Goal: Information Seeking & Learning: Learn about a topic

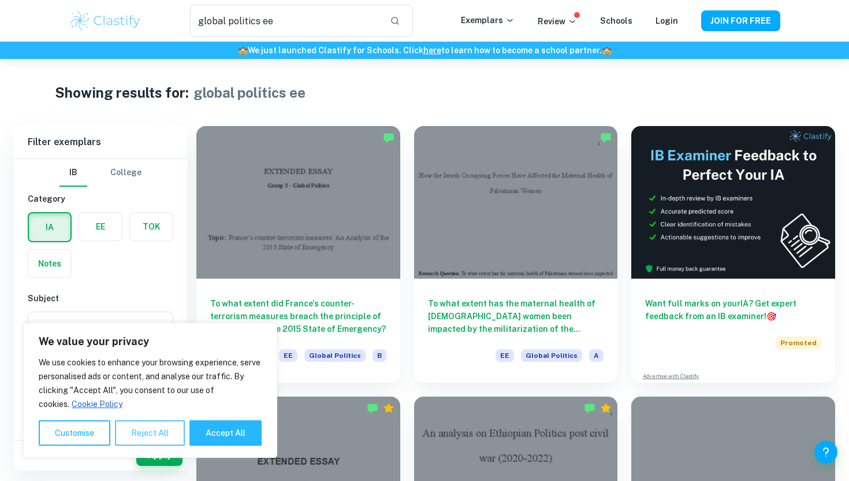
click at [131, 435] on button "Reject All" at bounding box center [150, 432] width 70 height 25
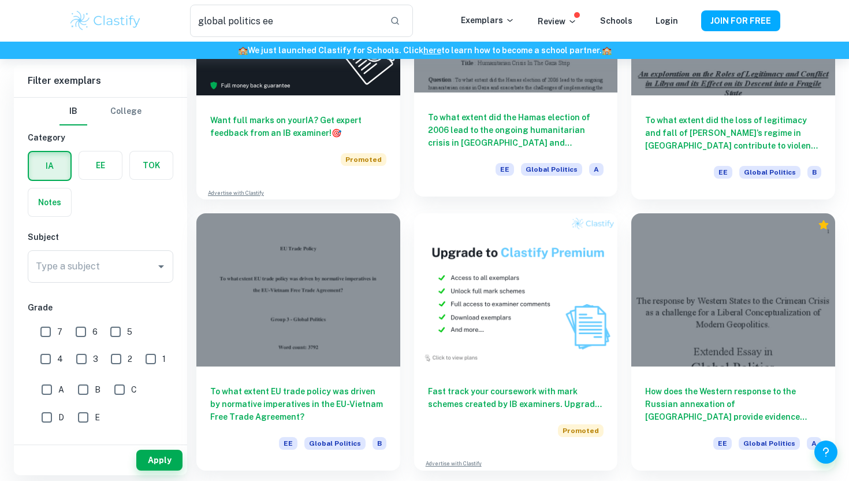
scroll to position [1843, 0]
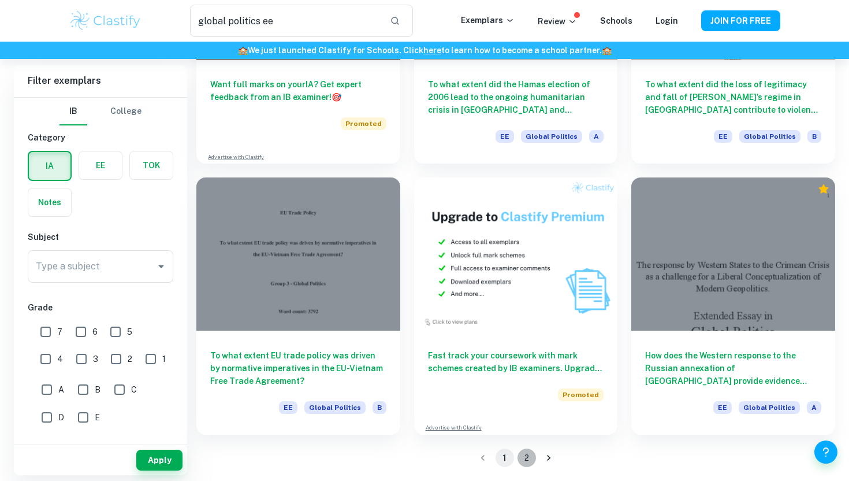
click at [527, 455] on button "2" at bounding box center [527, 457] width 18 height 18
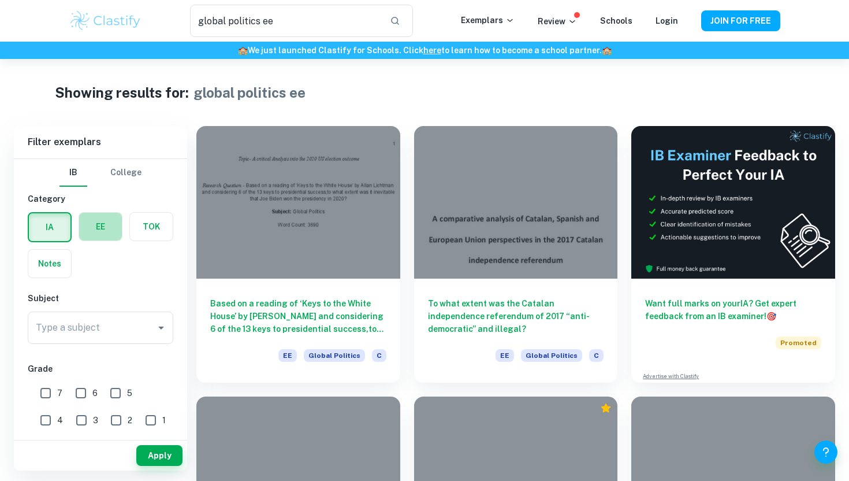
click at [104, 226] on label "button" at bounding box center [100, 227] width 43 height 28
click at [0, 0] on input "radio" at bounding box center [0, 0] width 0 height 0
click at [83, 332] on input "Type a subject" at bounding box center [92, 328] width 118 height 22
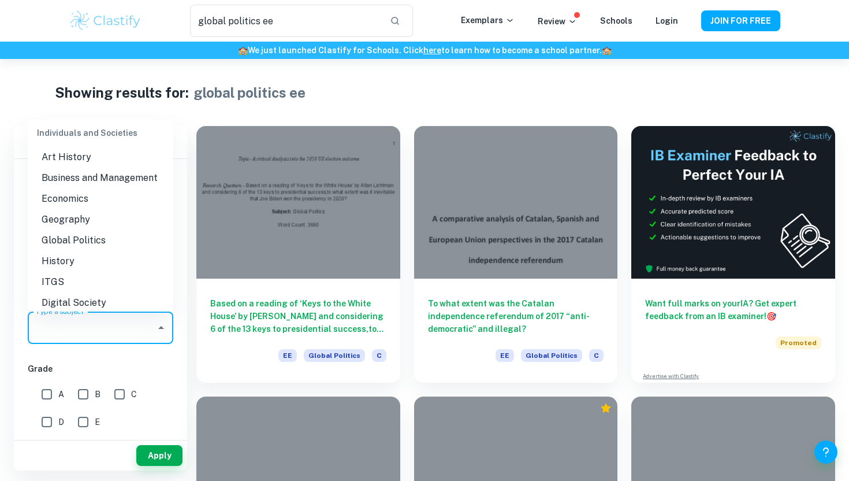
scroll to position [1026, 0]
click at [64, 200] on li "Economics" at bounding box center [101, 196] width 146 height 21
type input "Economics"
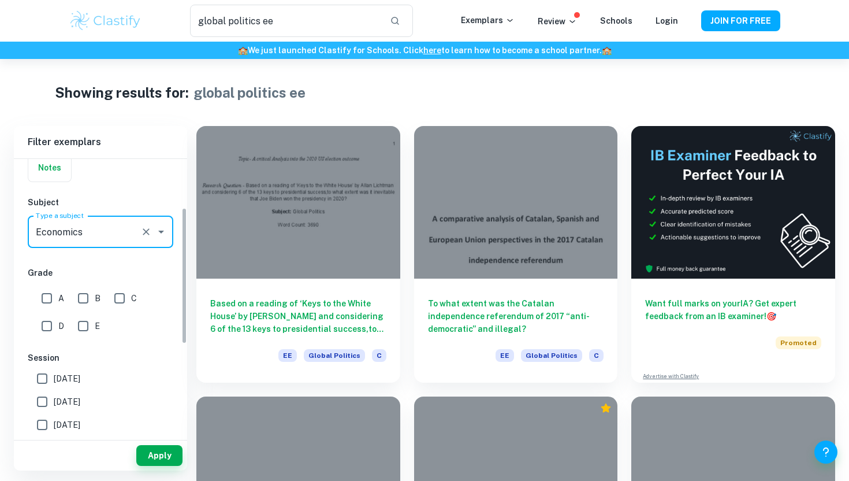
scroll to position [122, 0]
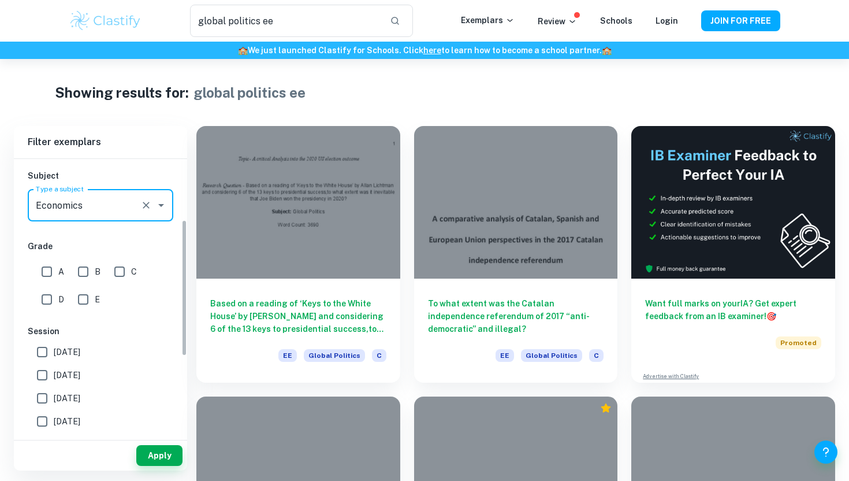
click at [44, 270] on input "A" at bounding box center [46, 271] width 23 height 23
checkbox input "true"
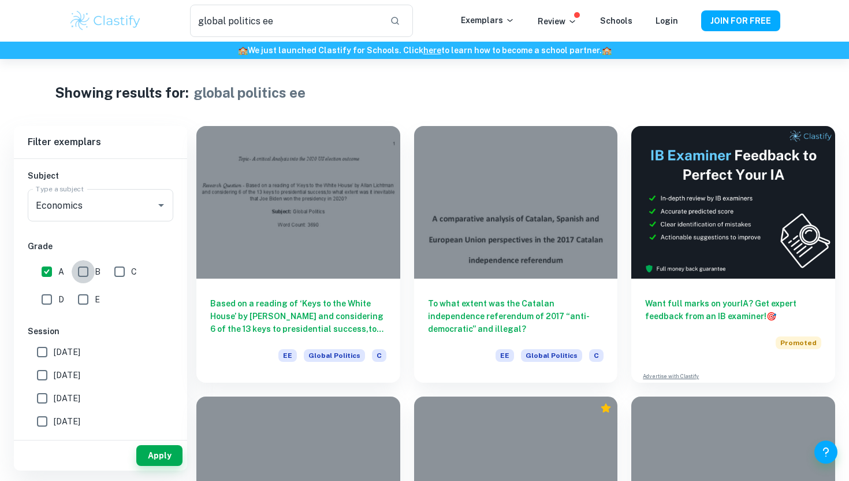
click at [83, 269] on input "B" at bounding box center [83, 271] width 23 height 23
checkbox input "true"
click at [120, 269] on input "C" at bounding box center [119, 271] width 23 height 23
checkbox input "true"
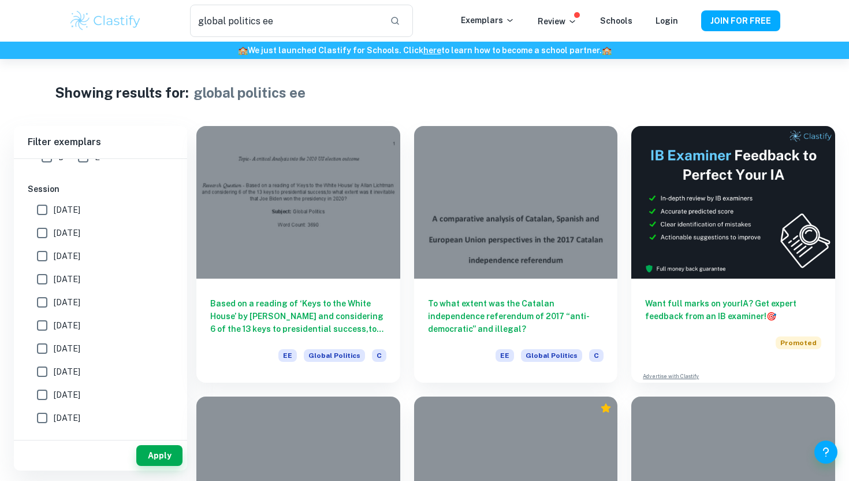
click at [46, 213] on input "[DATE]" at bounding box center [42, 209] width 23 height 23
checkbox input "true"
click at [43, 232] on input "[DATE]" at bounding box center [42, 232] width 23 height 23
checkbox input "true"
click at [39, 284] on input "[DATE]" at bounding box center [42, 278] width 23 height 23
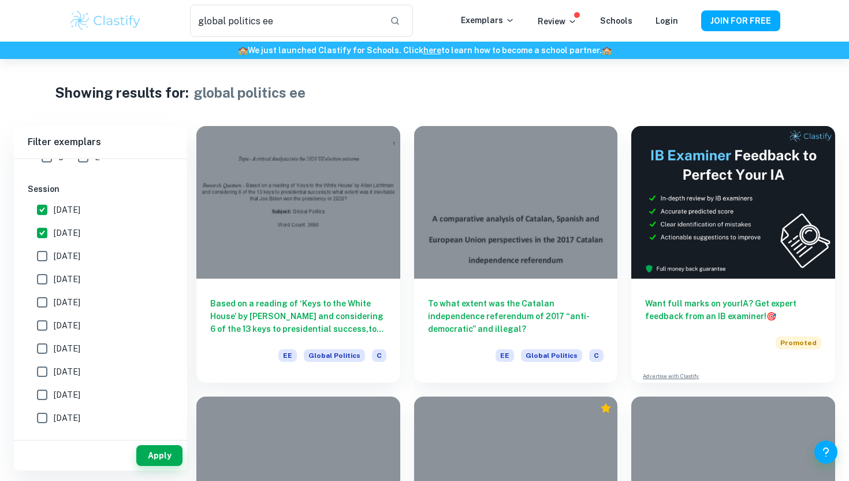
checkbox input "true"
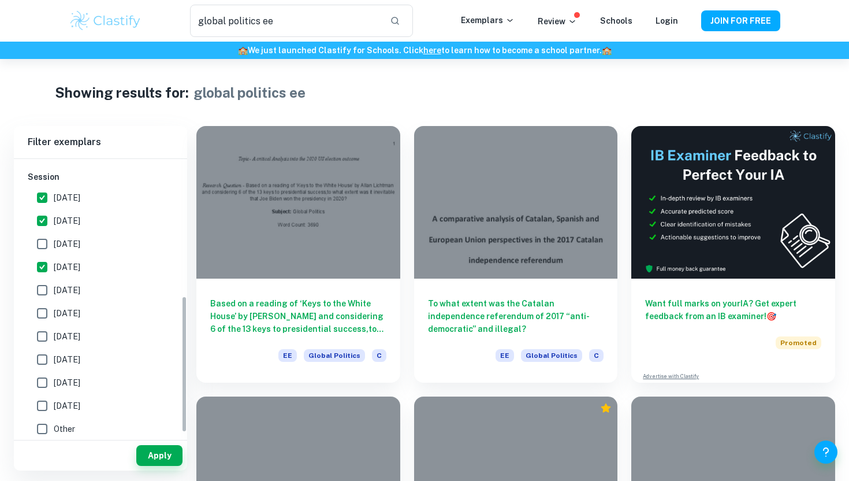
scroll to position [282, 0]
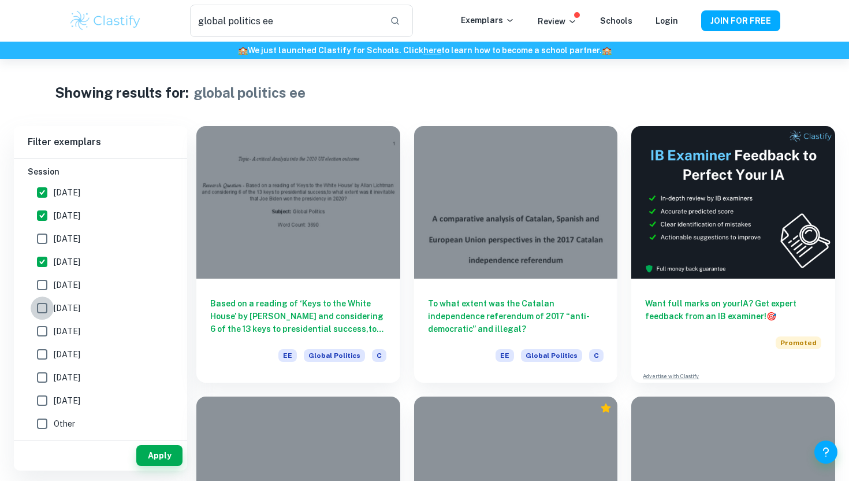
click at [37, 313] on input "[DATE]" at bounding box center [42, 307] width 23 height 23
checkbox input "true"
click at [41, 360] on input "[DATE]" at bounding box center [42, 354] width 23 height 23
checkbox input "true"
click at [38, 403] on input "[DATE]" at bounding box center [42, 400] width 23 height 23
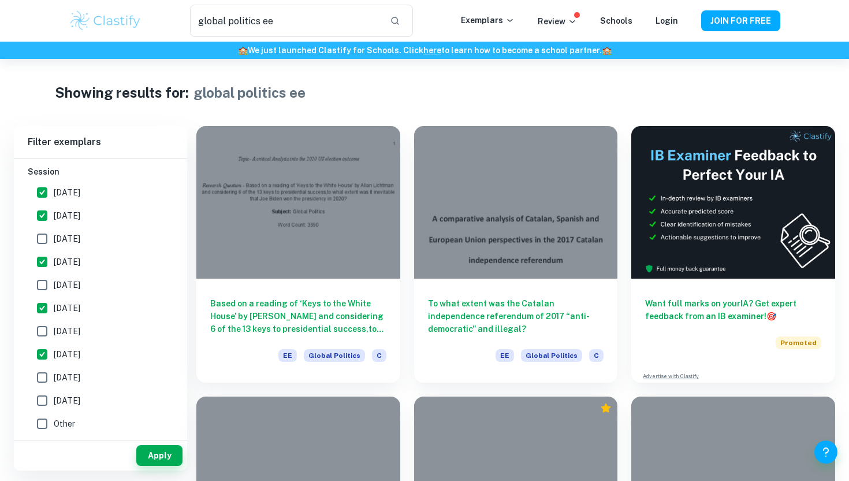
checkbox input "true"
click at [160, 454] on button "Apply" at bounding box center [159, 455] width 46 height 21
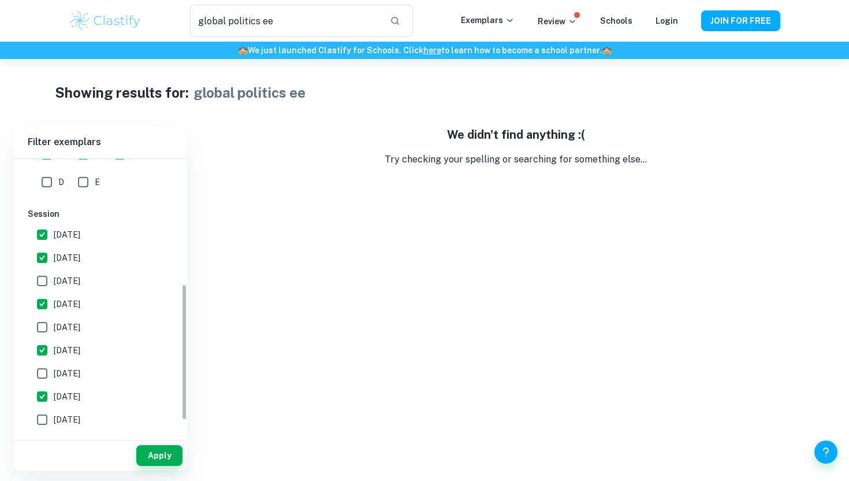
scroll to position [256, 0]
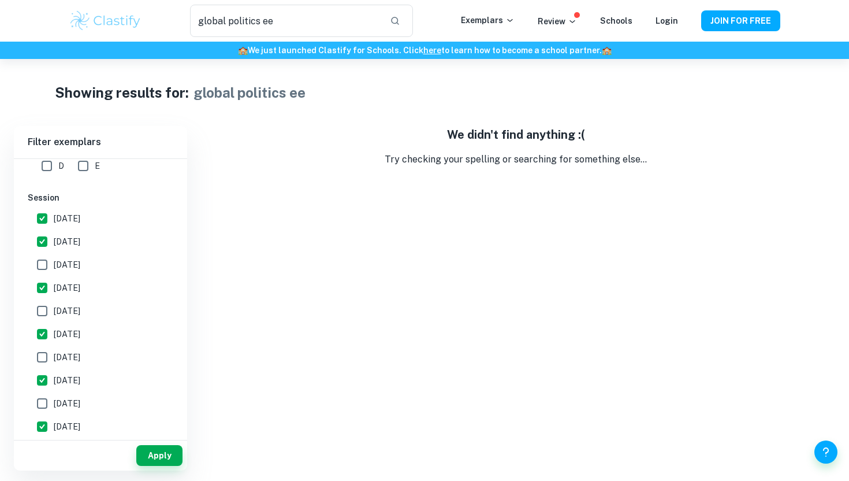
click at [42, 218] on input "[DATE]" at bounding box center [42, 218] width 23 height 23
click at [42, 217] on input "[DATE]" at bounding box center [42, 218] width 23 height 23
checkbox input "true"
click at [41, 263] on input "[DATE]" at bounding box center [42, 264] width 23 height 23
checkbox input "true"
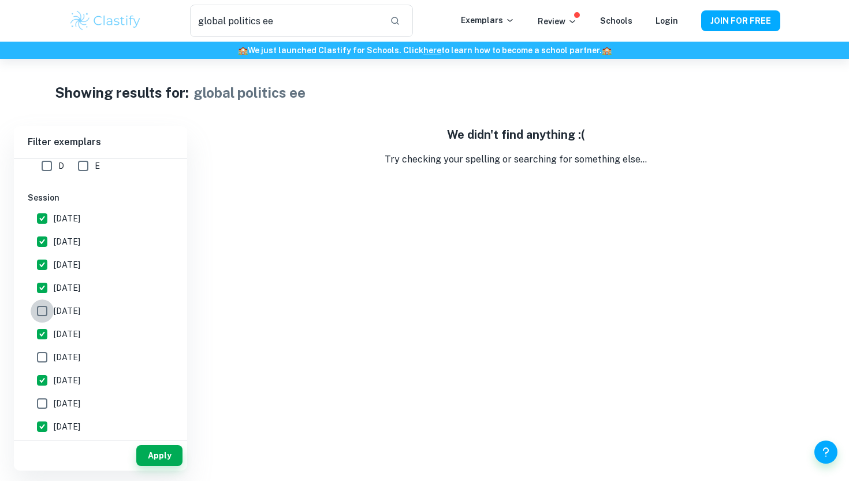
click at [41, 307] on input "[DATE]" at bounding box center [42, 310] width 23 height 23
checkbox input "true"
click at [40, 354] on input "[DATE]" at bounding box center [42, 356] width 23 height 23
checkbox input "true"
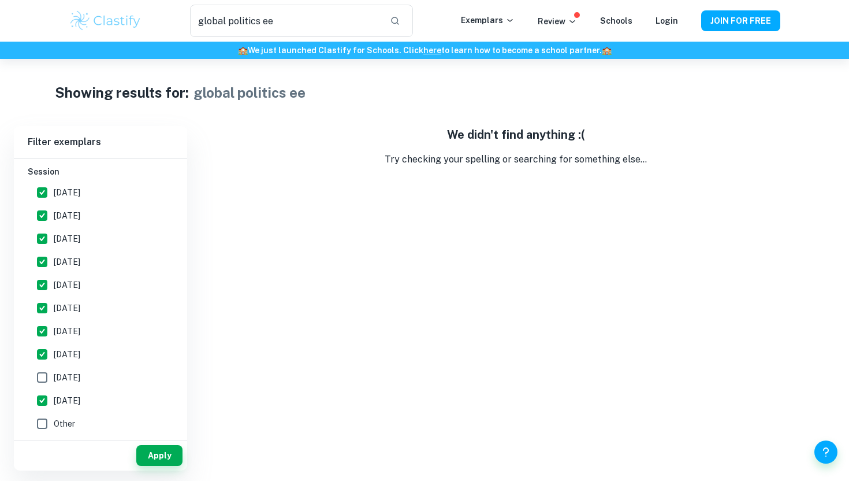
click at [40, 373] on input "[DATE]" at bounding box center [42, 377] width 23 height 23
checkbox input "true"
click at [40, 429] on input "Other" at bounding box center [42, 423] width 23 height 23
checkbox input "true"
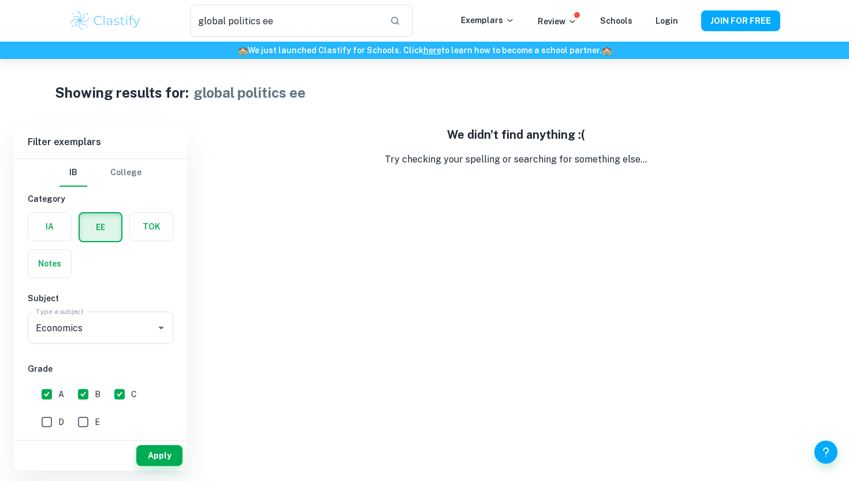
click at [156, 479] on body "We value your privacy We use cookies to enhance your browsing experience, serve…" at bounding box center [424, 299] width 849 height 481
click at [158, 459] on button "Apply" at bounding box center [159, 455] width 46 height 21
click at [274, 25] on input "global politics ee" at bounding box center [285, 21] width 191 height 32
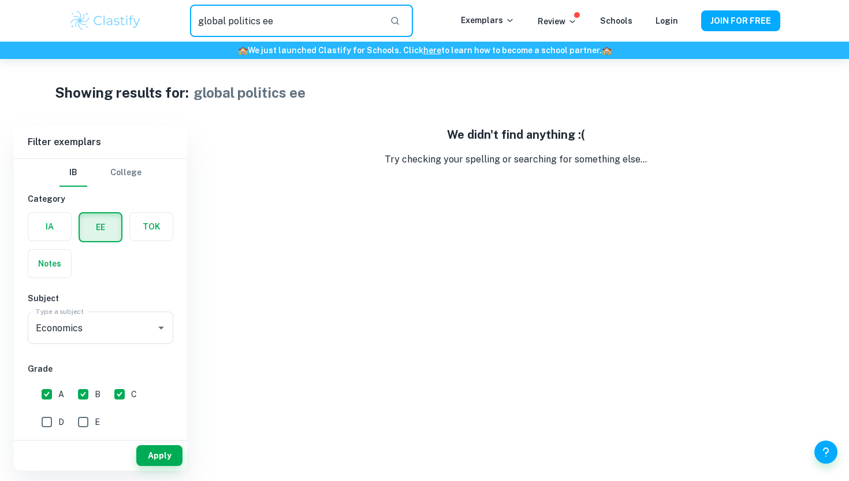
click at [274, 25] on input "global politics ee" at bounding box center [285, 21] width 191 height 32
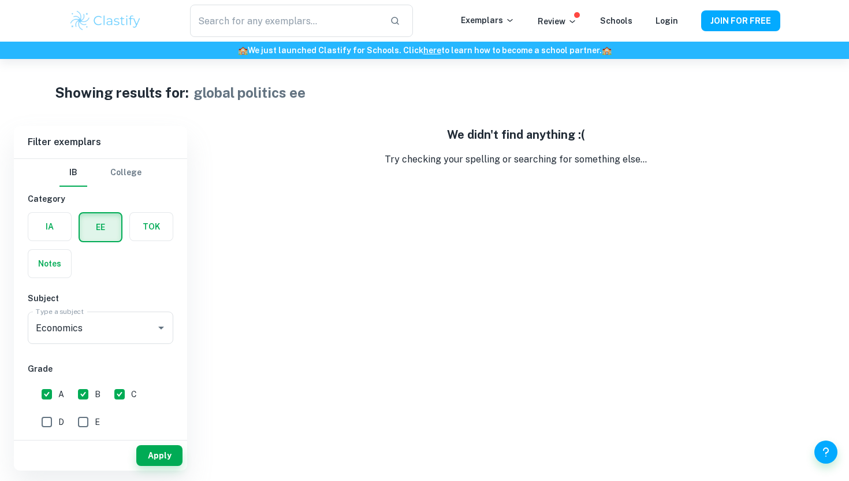
click at [362, 136] on h5 "We didn't find anything :(" at bounding box center [515, 134] width 639 height 17
click at [313, 22] on input "text" at bounding box center [285, 21] width 191 height 32
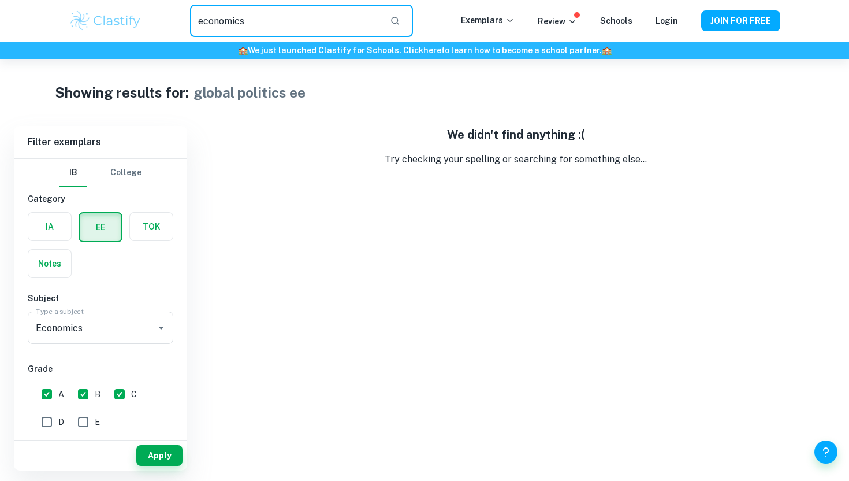
type input "economics"
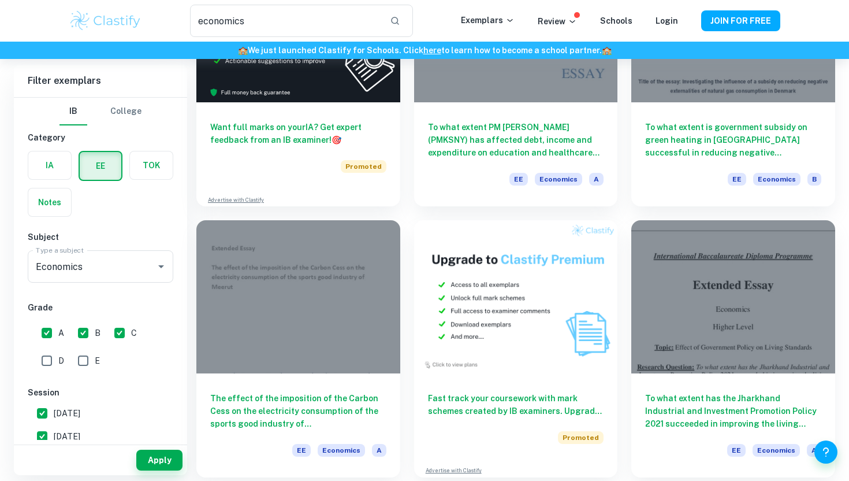
scroll to position [1843, 0]
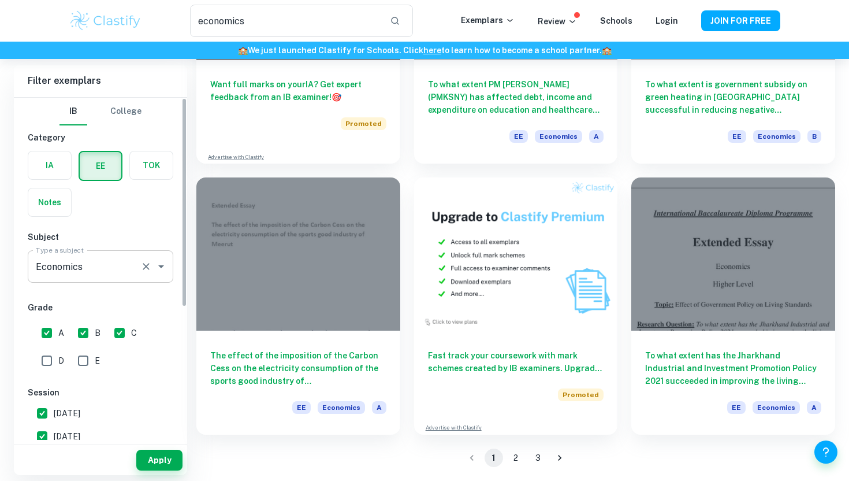
click at [50, 270] on input "Economics" at bounding box center [84, 266] width 103 height 22
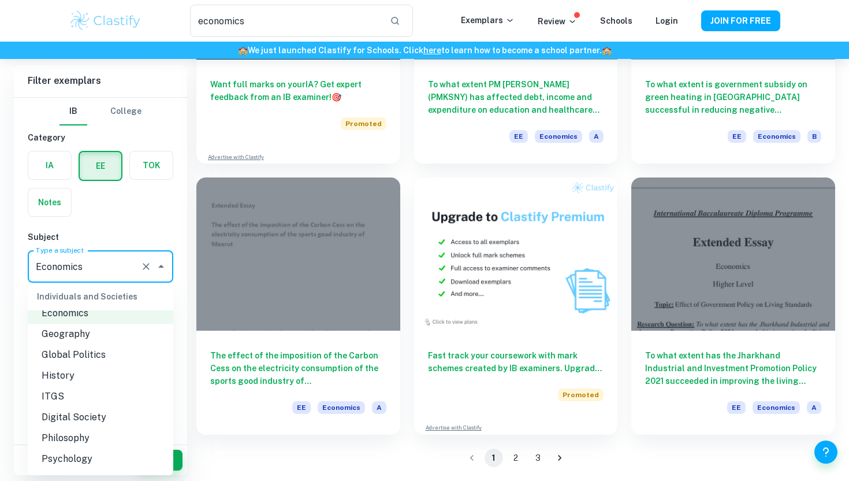
scroll to position [1073, 0]
click at [64, 366] on li "History" at bounding box center [101, 375] width 146 height 21
type input "History"
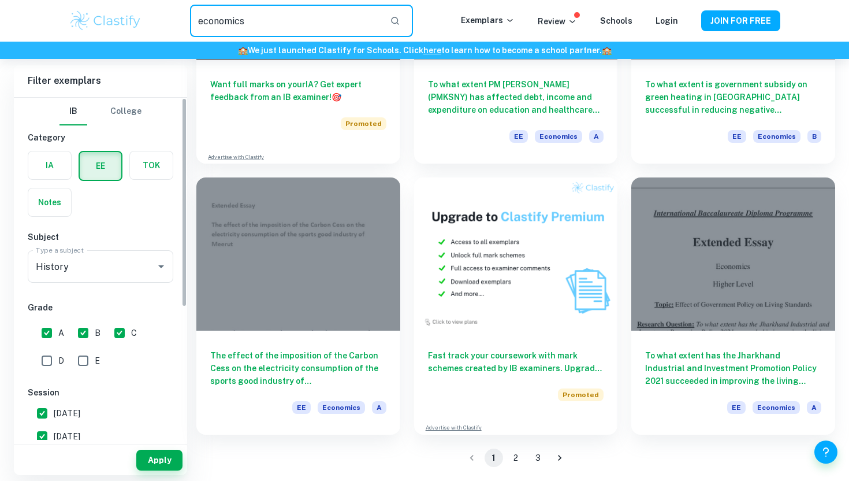
click at [246, 11] on input "economics" at bounding box center [285, 21] width 191 height 32
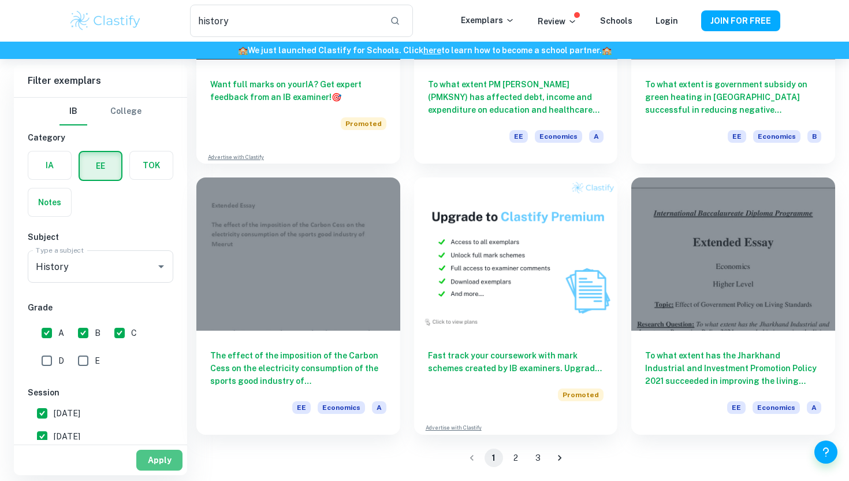
click at [159, 455] on button "Apply" at bounding box center [159, 459] width 46 height 21
type input "economics"
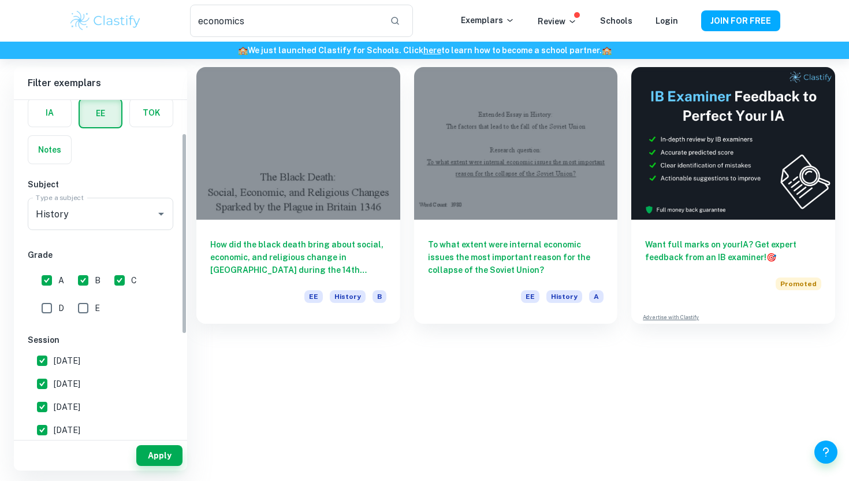
scroll to position [56, 0]
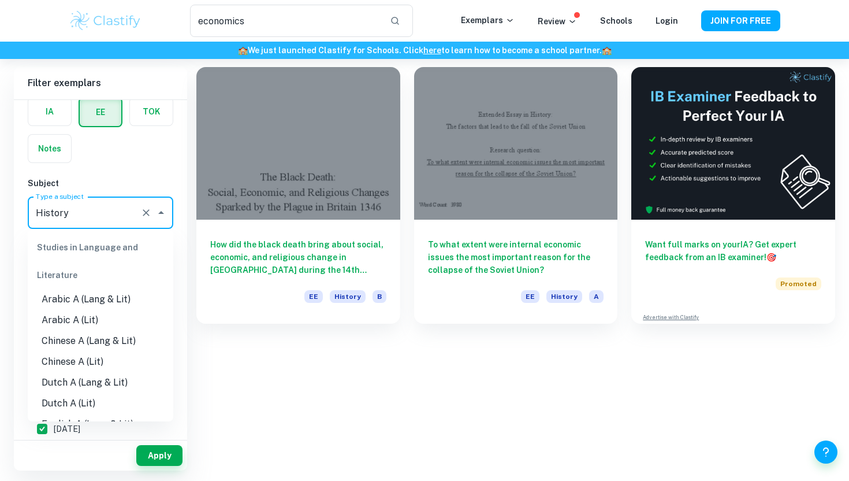
click at [98, 217] on input "History" at bounding box center [84, 213] width 103 height 22
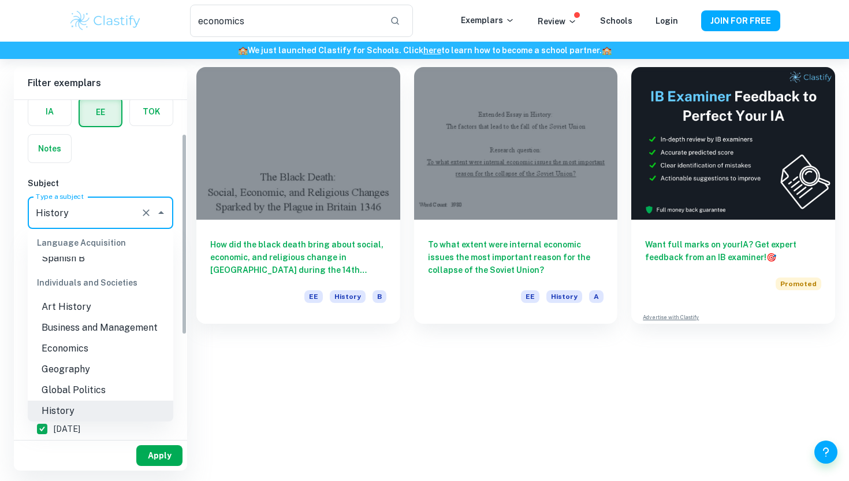
click at [147, 460] on button "Apply" at bounding box center [159, 455] width 46 height 21
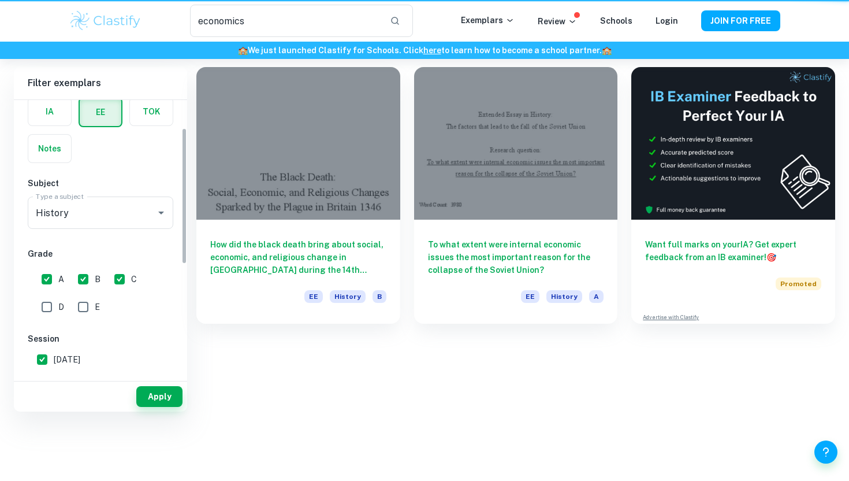
scroll to position [0, 0]
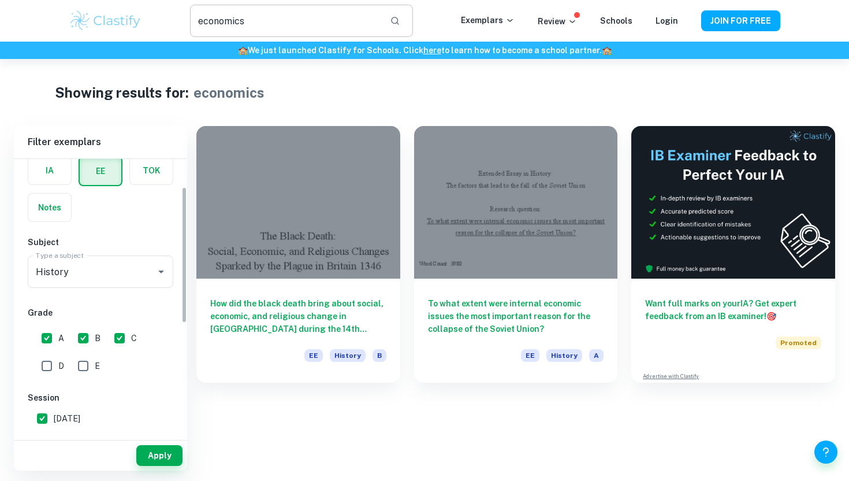
click at [242, 23] on input "economics" at bounding box center [285, 21] width 191 height 32
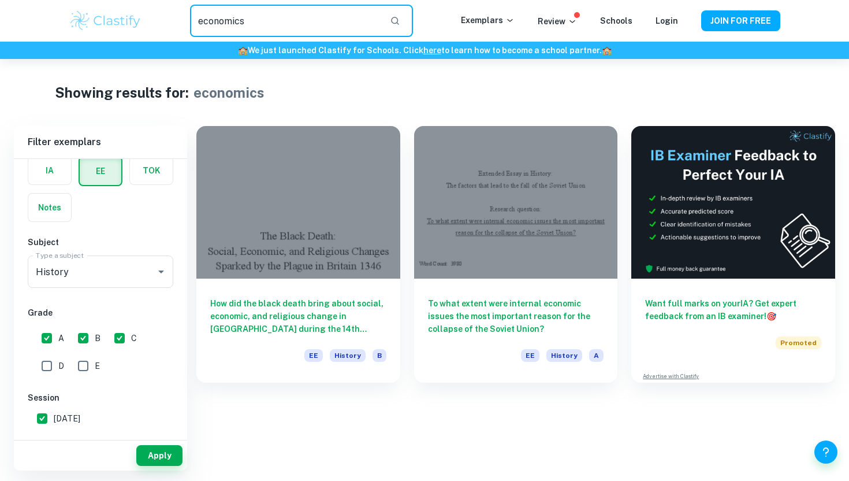
click at [242, 23] on input "economics" at bounding box center [285, 21] width 191 height 32
type input "history"
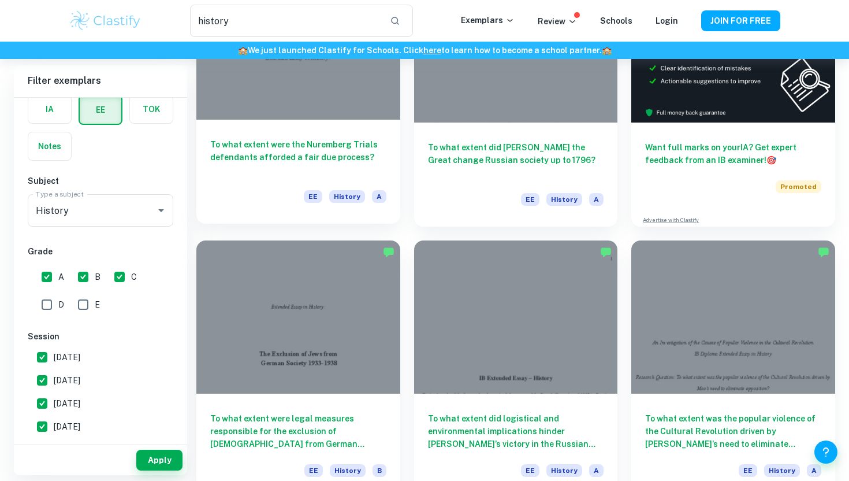
scroll to position [262, 0]
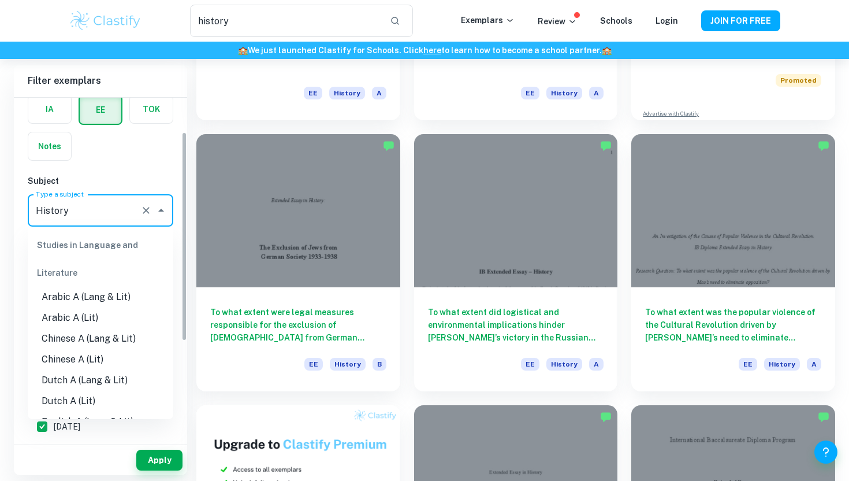
click at [108, 219] on input "History" at bounding box center [84, 210] width 103 height 22
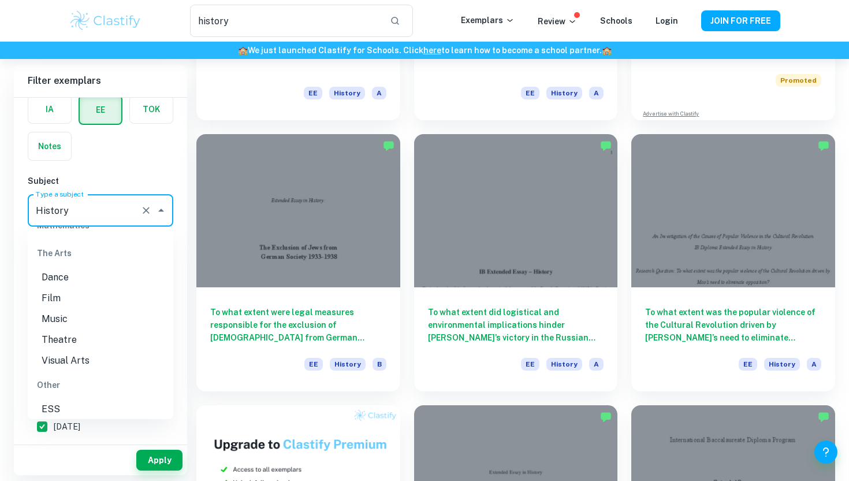
scroll to position [1504, 0]
click at [63, 272] on li "Dance" at bounding box center [101, 276] width 146 height 21
type input "Dance"
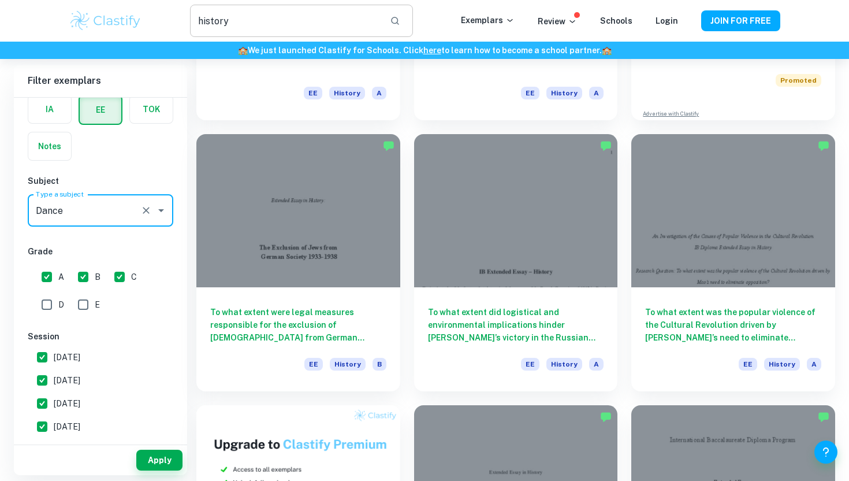
click at [246, 23] on input "history" at bounding box center [285, 21] width 191 height 32
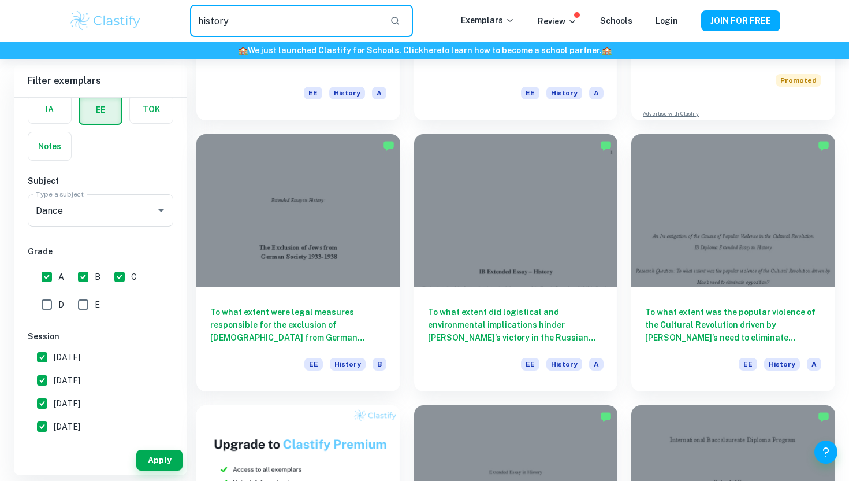
click at [246, 23] on input "history" at bounding box center [285, 21] width 191 height 32
type input "dance"
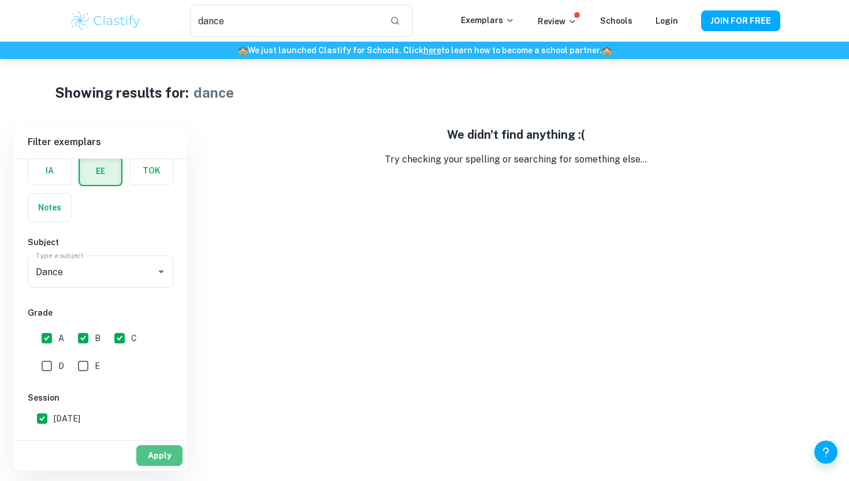
click at [155, 454] on button "Apply" at bounding box center [159, 455] width 46 height 21
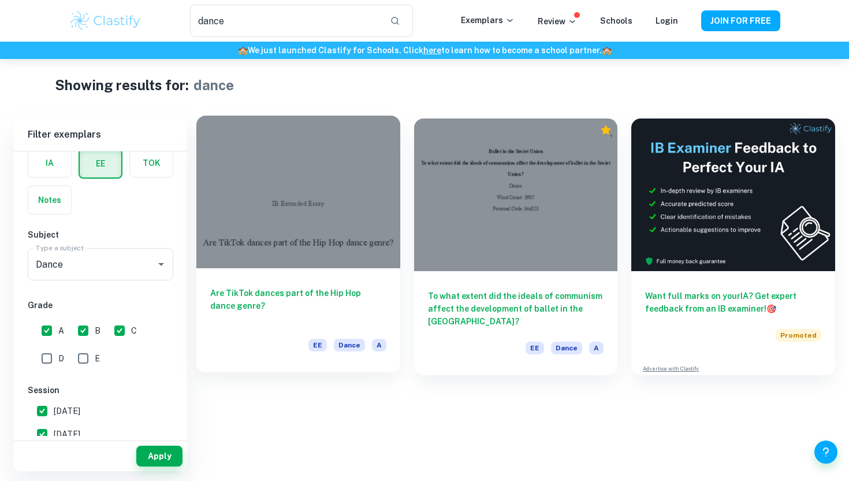
scroll to position [8, 0]
click at [265, 202] on div at bounding box center [298, 191] width 204 height 153
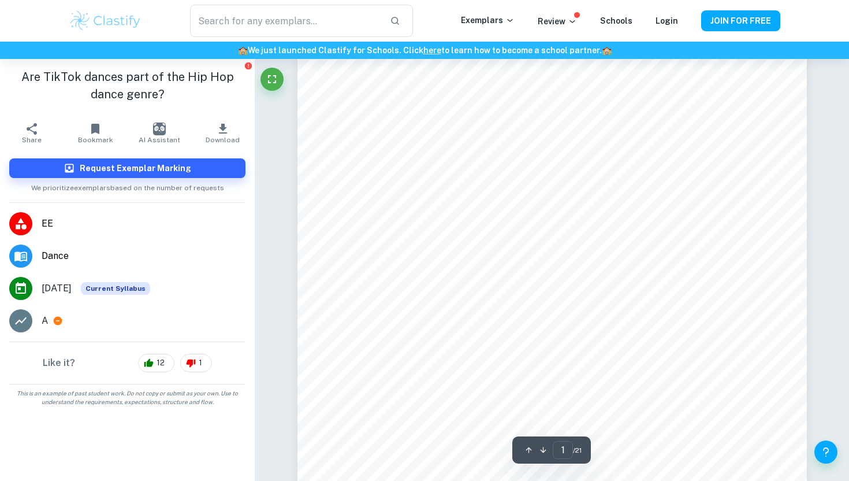
scroll to position [77, 0]
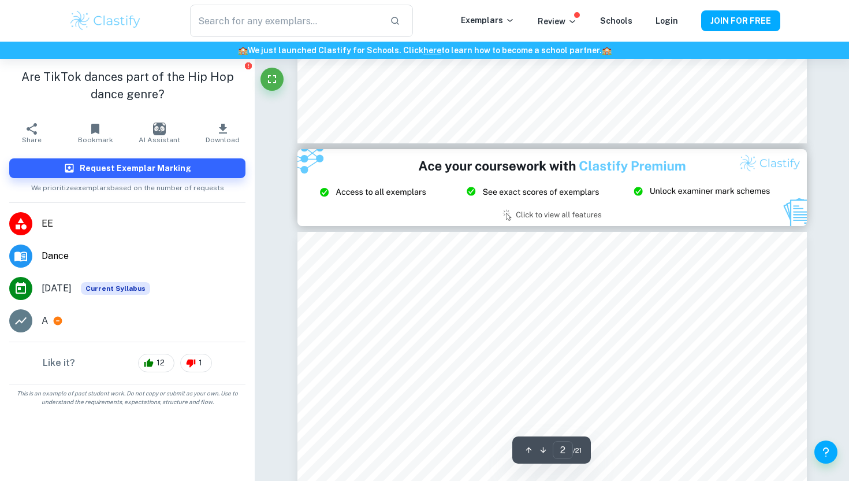
type input "3"
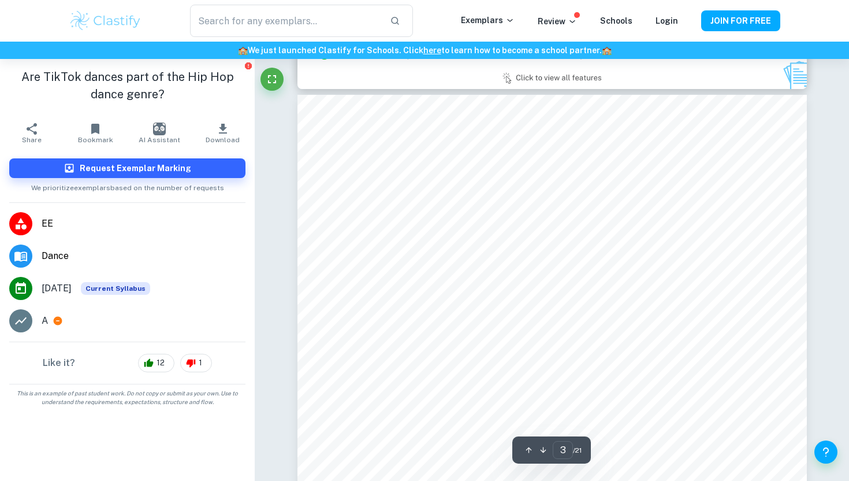
scroll to position [1602, 0]
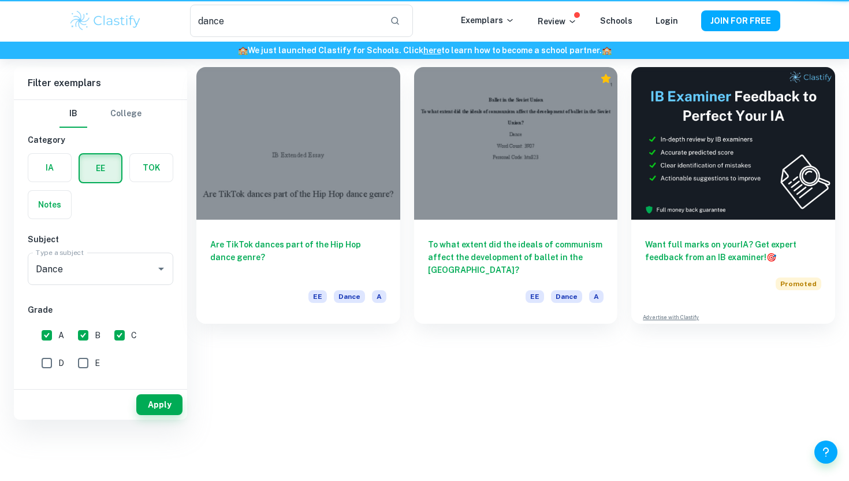
scroll to position [8, 0]
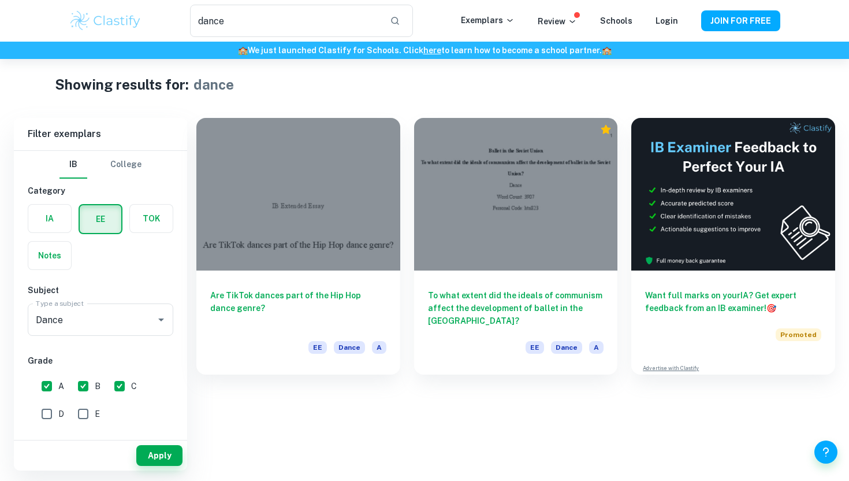
type input "history"
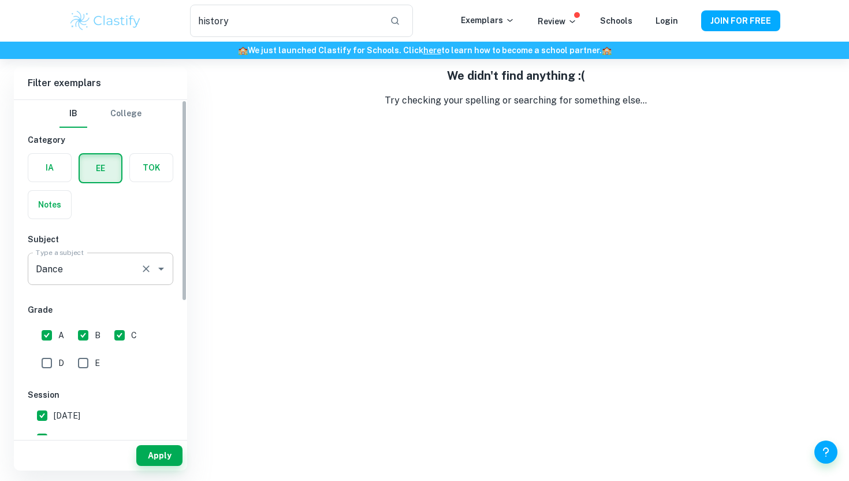
click at [84, 268] on input "Dance" at bounding box center [84, 269] width 103 height 22
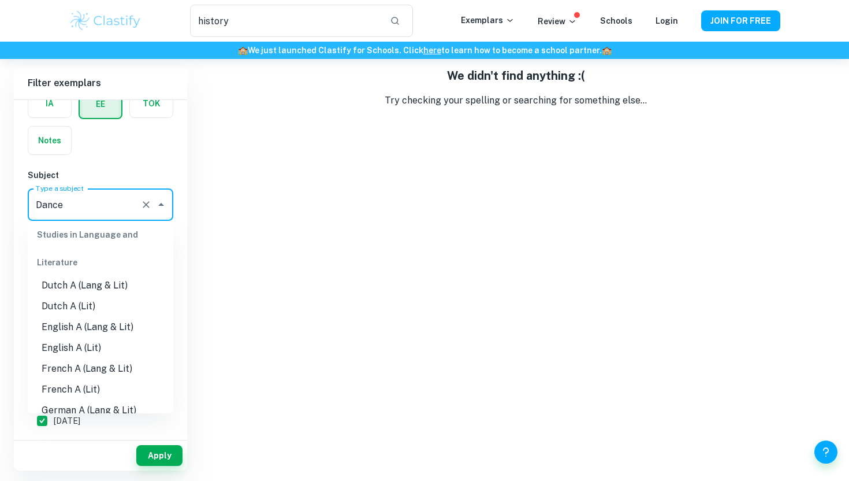
scroll to position [86, 0]
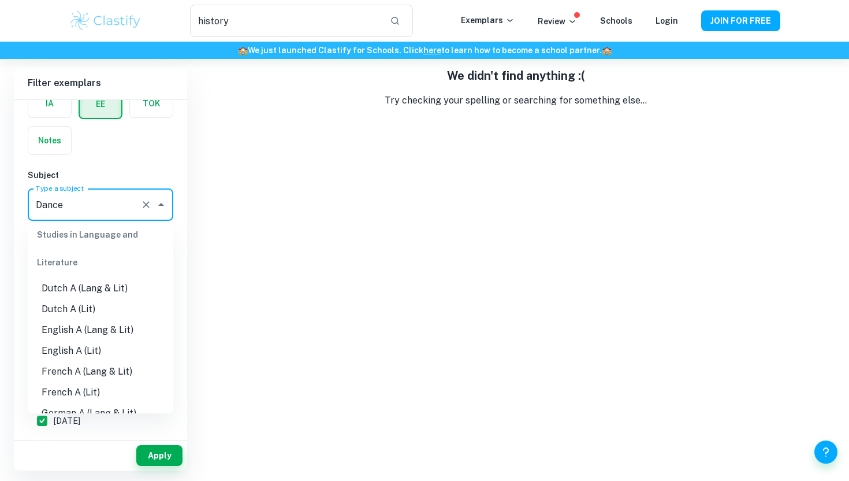
click at [54, 355] on li "English A (Lit)" at bounding box center [101, 350] width 146 height 21
type input "English A (Lit)"
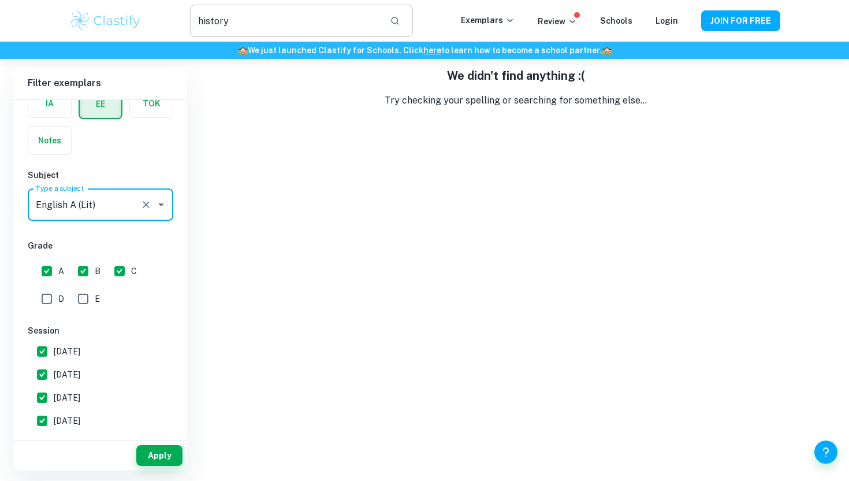
click at [258, 26] on input "history" at bounding box center [285, 21] width 191 height 32
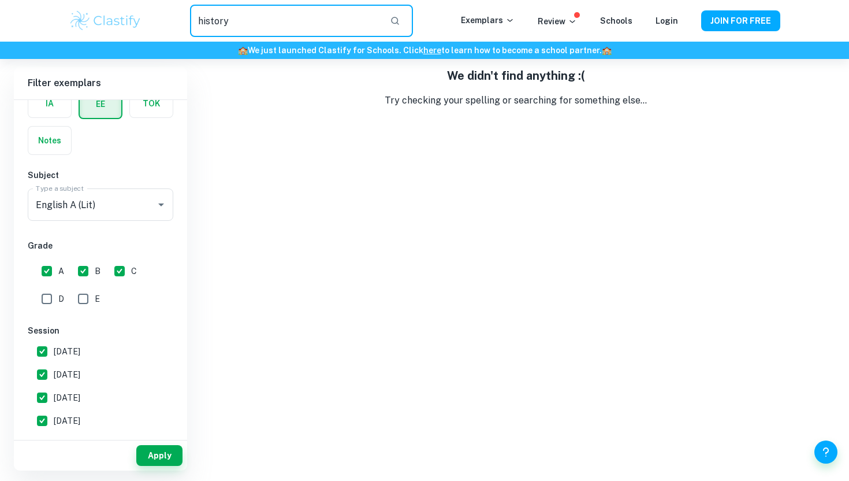
click at [258, 26] on input "history" at bounding box center [285, 21] width 191 height 32
type input "e"
type input "music"
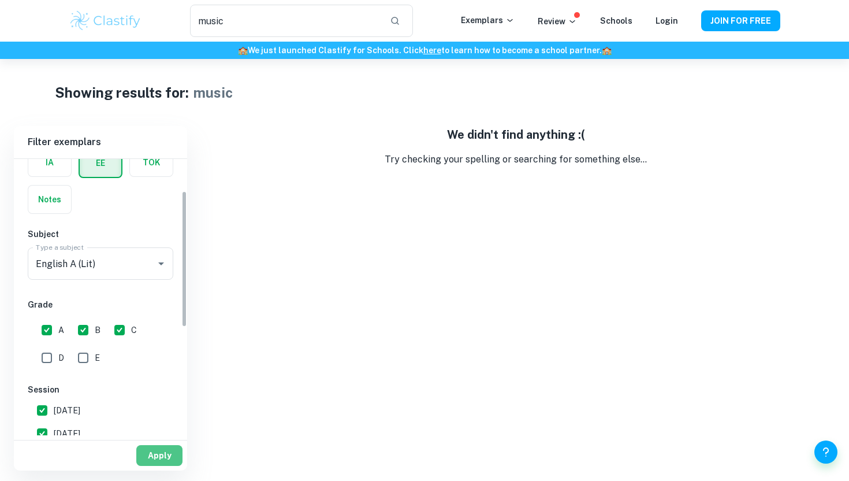
click at [144, 453] on button "Apply" at bounding box center [159, 455] width 46 height 21
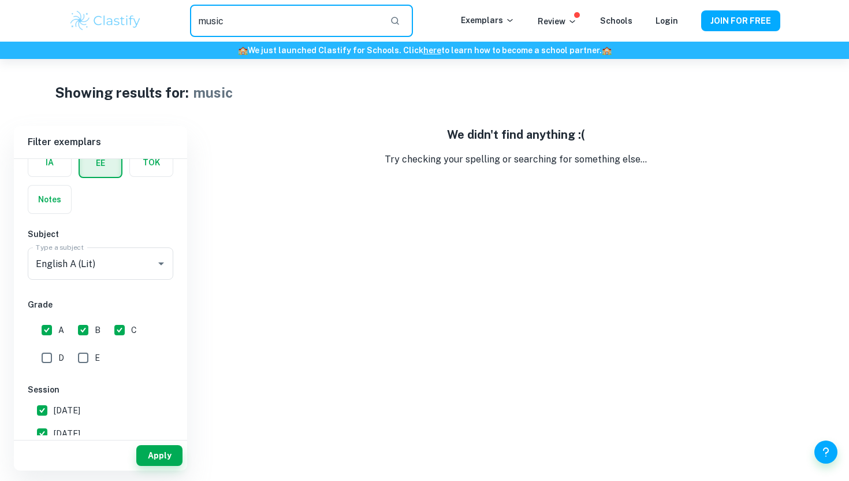
click at [229, 29] on input "music" at bounding box center [285, 21] width 191 height 32
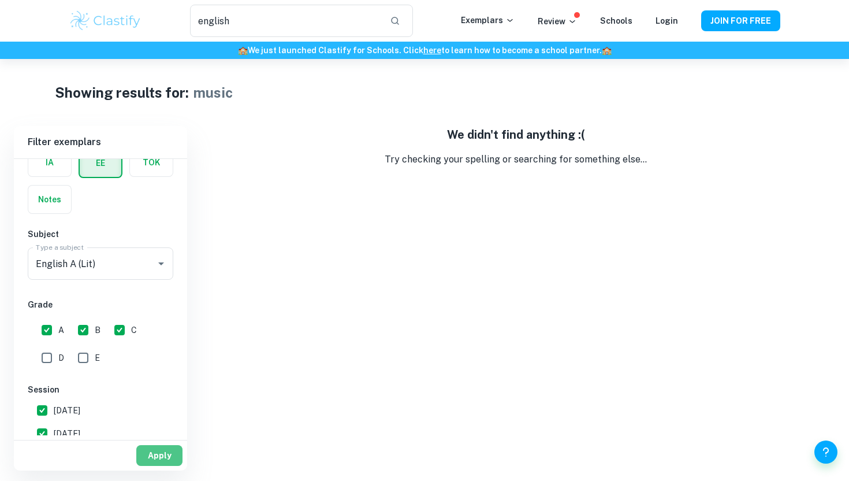
click at [161, 451] on button "Apply" at bounding box center [159, 455] width 46 height 21
type input "music"
click at [359, 21] on input "music" at bounding box center [285, 21] width 191 height 32
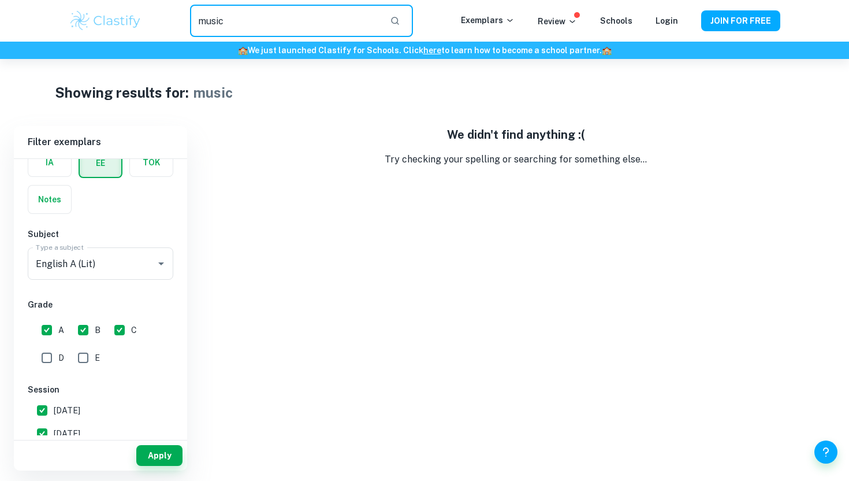
click at [359, 21] on input "music" at bounding box center [285, 21] width 191 height 32
type input "english"
click at [399, 17] on icon "button" at bounding box center [395, 21] width 8 height 8
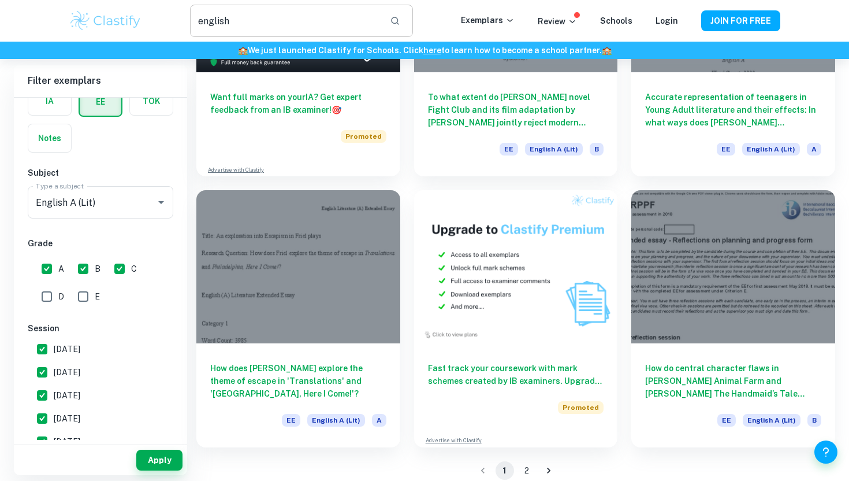
scroll to position [1843, 0]
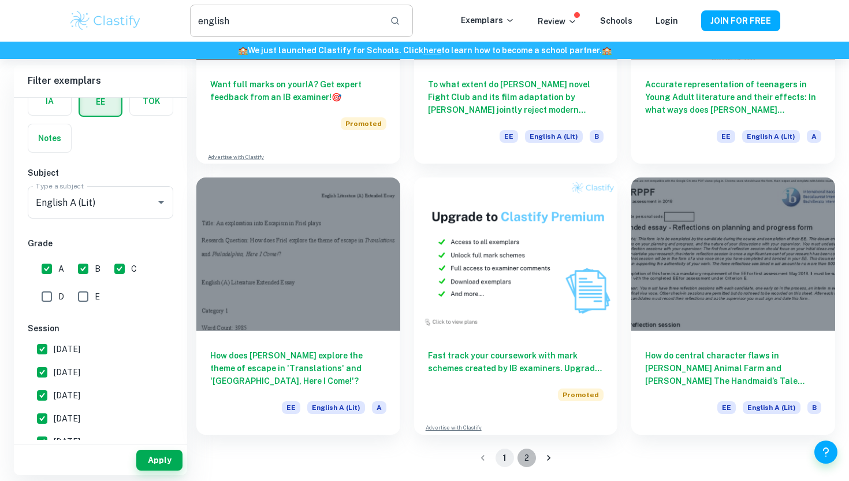
click at [523, 461] on button "2" at bounding box center [527, 457] width 18 height 18
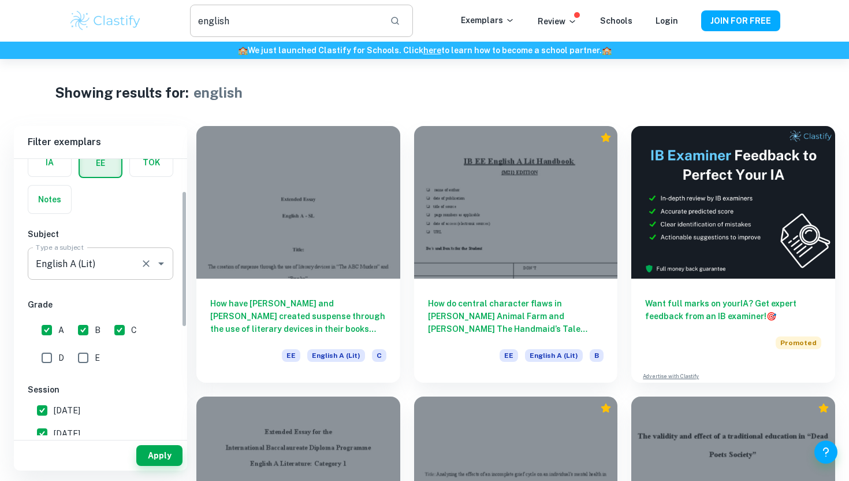
click at [143, 263] on icon "Clear" at bounding box center [146, 264] width 12 height 12
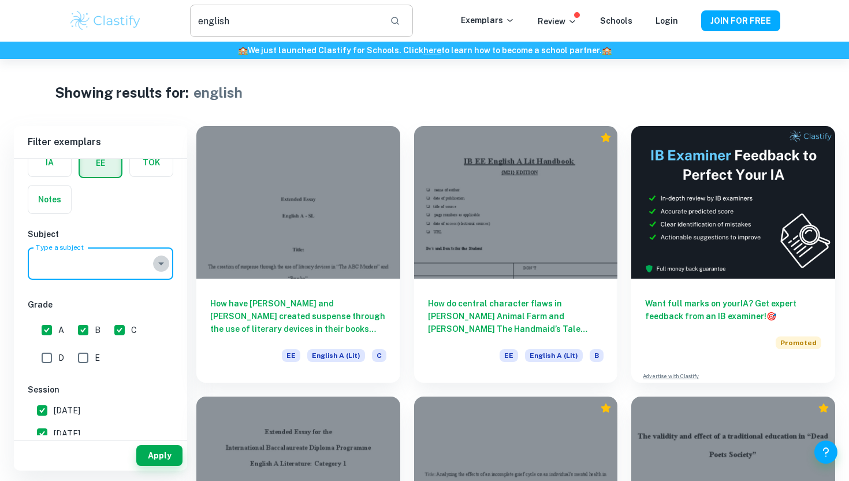
click at [155, 261] on icon "Open" at bounding box center [161, 264] width 14 height 14
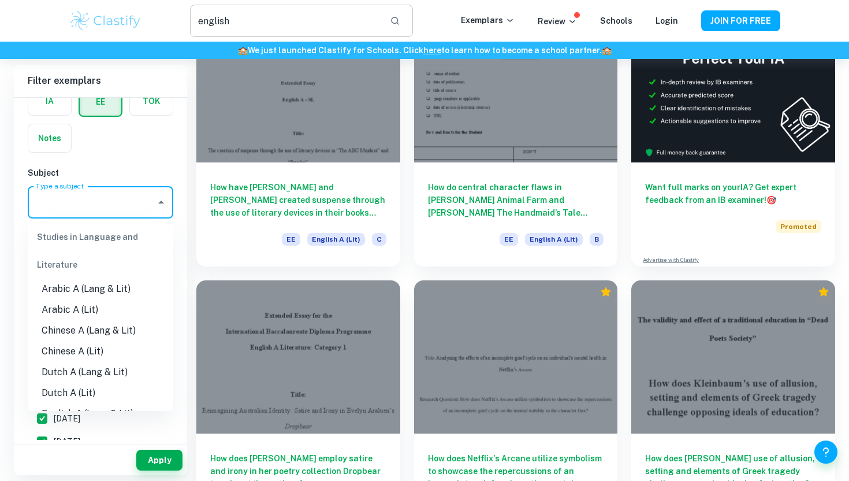
click at [96, 289] on li "Arabic A (Lang & Lit)" at bounding box center [101, 288] width 146 height 21
type input "Arabic A (Lang & Lit)"
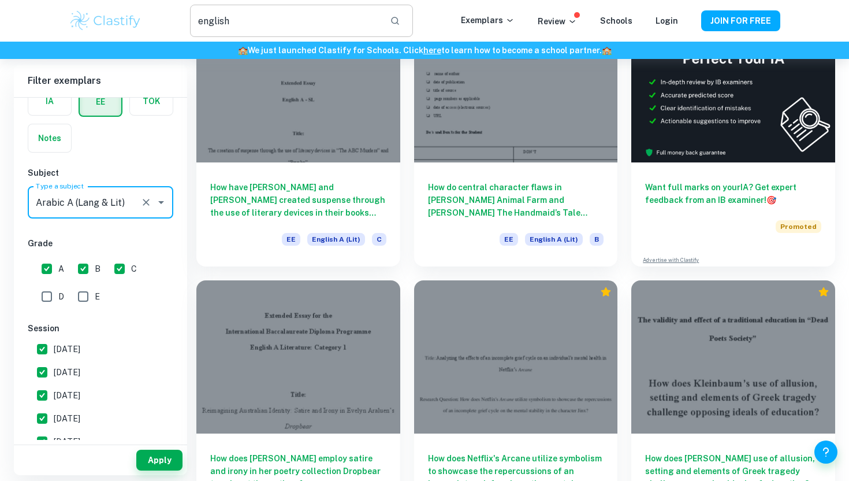
click at [256, 17] on input "english" at bounding box center [285, 21] width 191 height 32
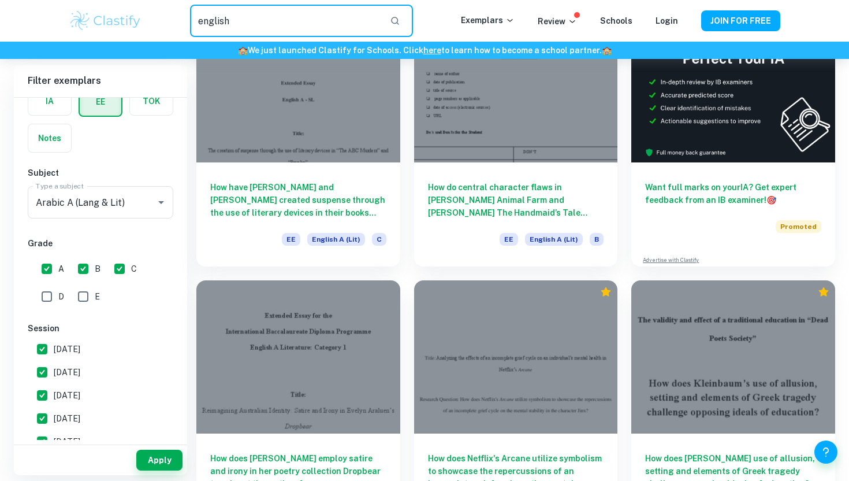
click at [256, 17] on input "english" at bounding box center [285, 21] width 191 height 32
type input "arabic"
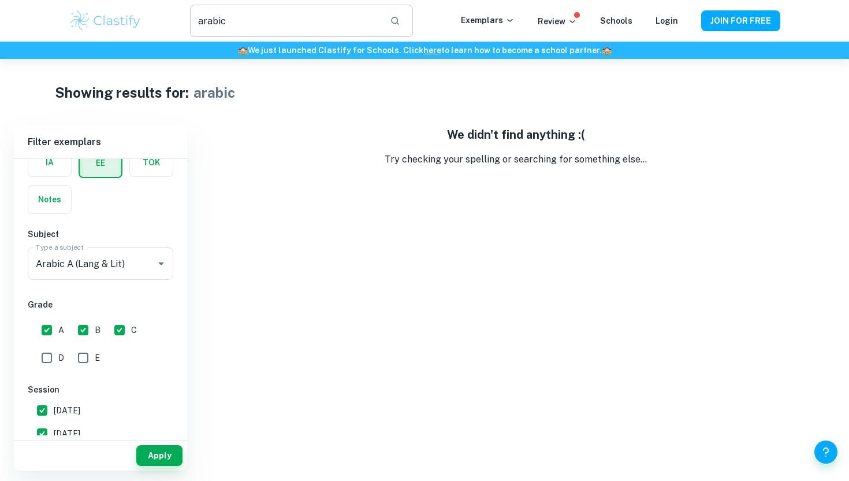
click at [257, 12] on input "arabic" at bounding box center [285, 21] width 191 height 32
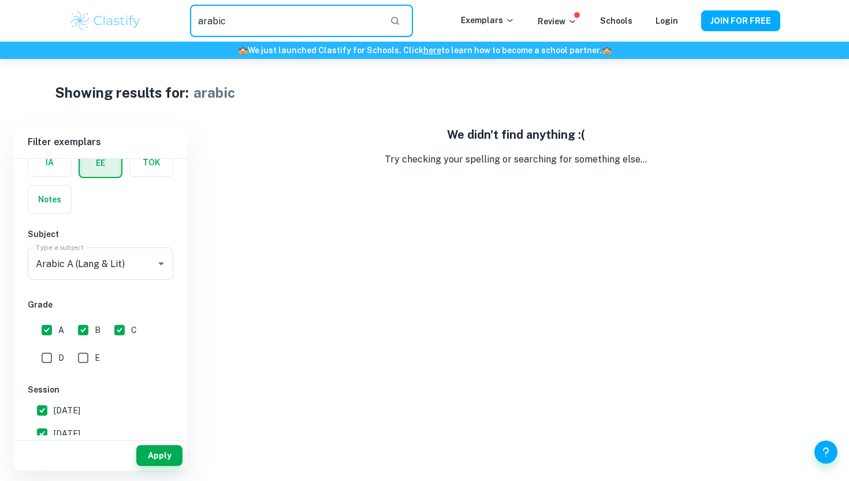
click at [318, 22] on input "arabic" at bounding box center [285, 21] width 191 height 32
click at [155, 457] on button "Apply" at bounding box center [159, 455] width 46 height 21
type input "arabic"
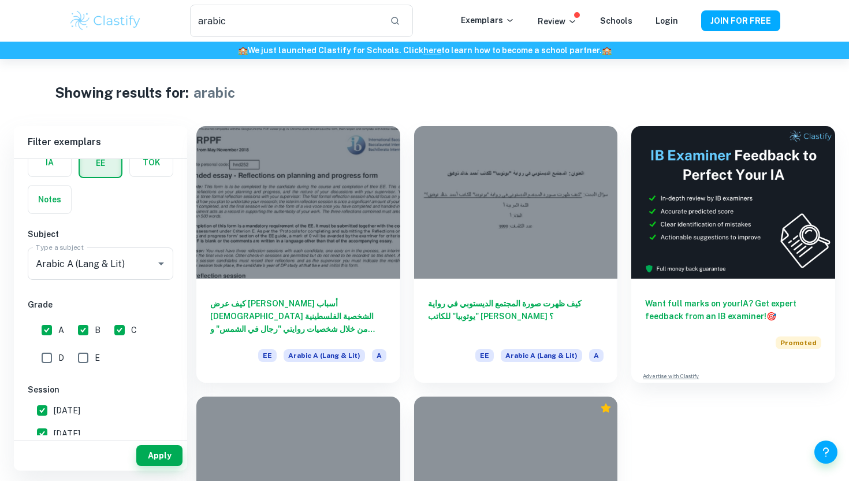
scroll to position [173, 0]
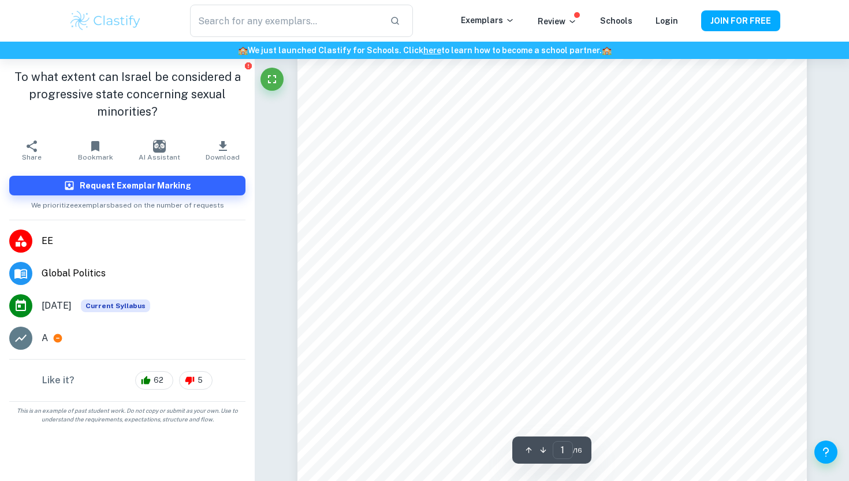
scroll to position [67, 0]
type input "4"
